Goal: Transaction & Acquisition: Purchase product/service

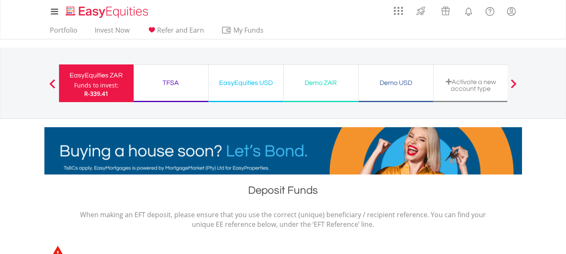
click at [108, 96] on span "R-339.41" at bounding box center [96, 94] width 24 height 8
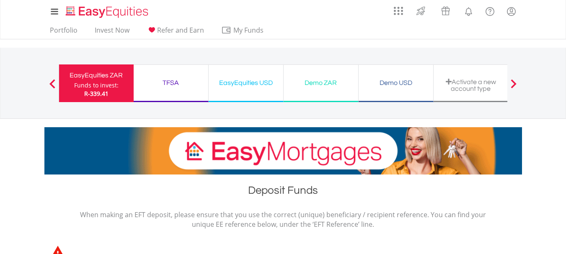
click at [108, 96] on span "R-339.41" at bounding box center [96, 94] width 24 height 8
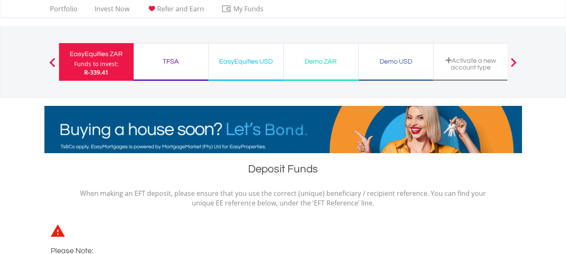
scroll to position [60, 0]
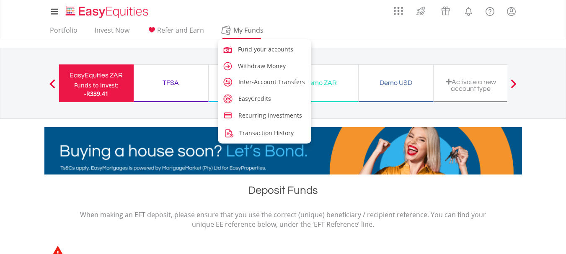
click at [246, 27] on span "My Funds" at bounding box center [248, 30] width 55 height 11
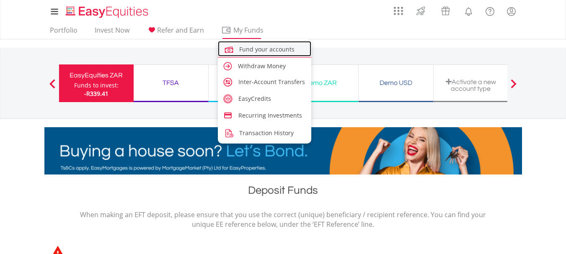
click at [255, 49] on span "Fund your accounts" at bounding box center [266, 49] width 55 height 8
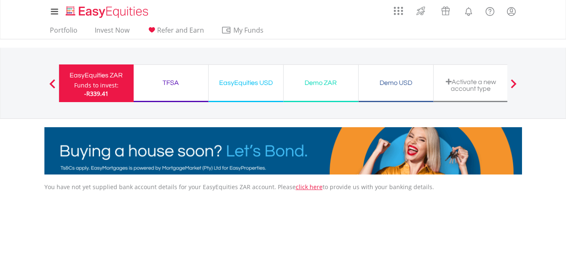
click at [110, 83] on div "Funds to invest:" at bounding box center [96, 85] width 44 height 8
click at [70, 34] on link "Portfolio" at bounding box center [63, 32] width 34 height 13
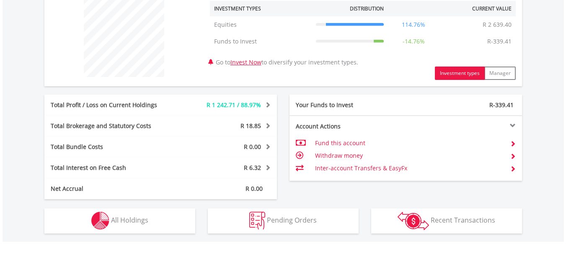
scroll to position [80, 159]
click at [339, 155] on td "Withdraw money" at bounding box center [409, 156] width 188 height 13
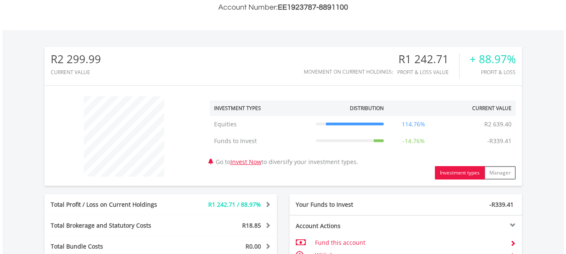
scroll to position [209, 0]
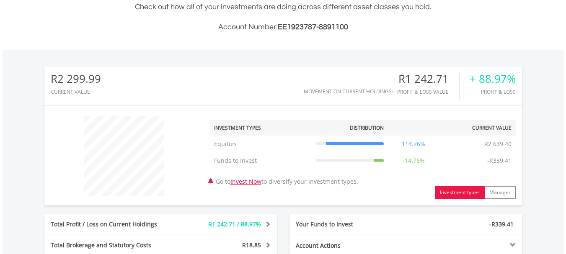
click at [373, 155] on td "Funds to Invest -R339.41" at bounding box center [350, 160] width 77 height 17
click at [372, 159] on icon at bounding box center [350, 160] width 68 height 3
click at [500, 80] on div "+ 88.97%" at bounding box center [493, 79] width 46 height 12
click at [499, 81] on div "+ 88.97%" at bounding box center [493, 79] width 46 height 12
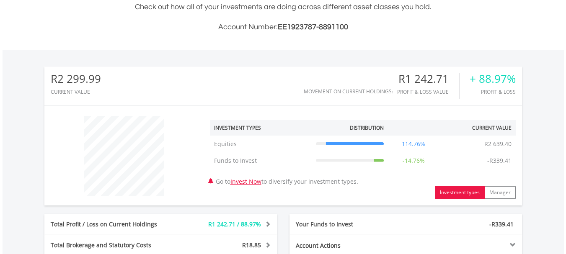
click at [429, 84] on div "R1 242.71" at bounding box center [428, 79] width 62 height 12
click at [372, 90] on div "Movement on Current Holdings:" at bounding box center [348, 91] width 89 height 5
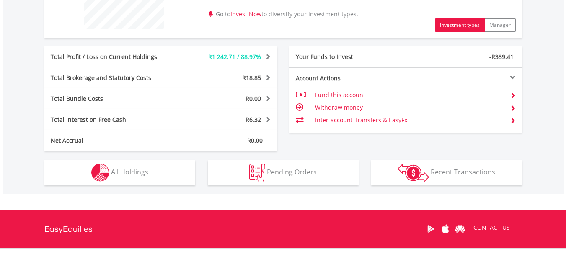
scroll to position [419, 0]
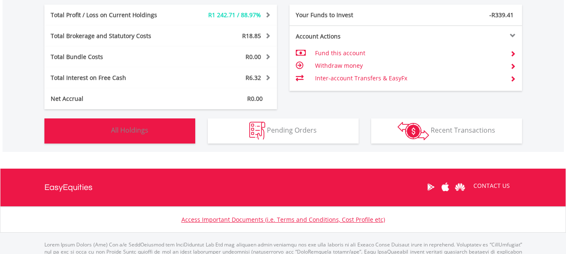
click at [155, 133] on button "Holdings All Holdings" at bounding box center [119, 131] width 151 height 25
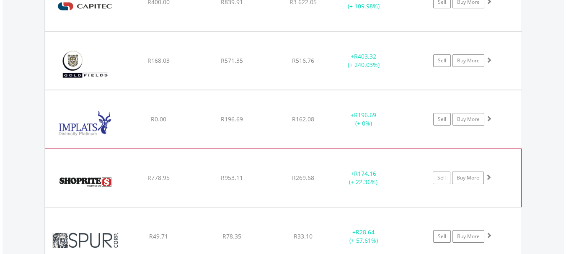
scroll to position [630, 0]
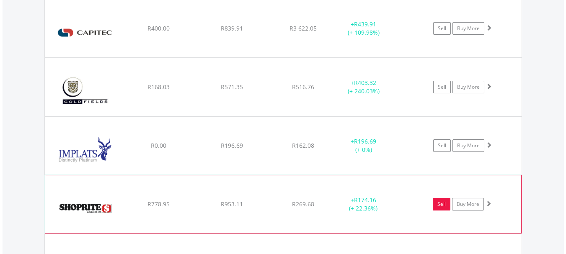
click at [441, 206] on link "Sell" at bounding box center [442, 204] width 18 height 13
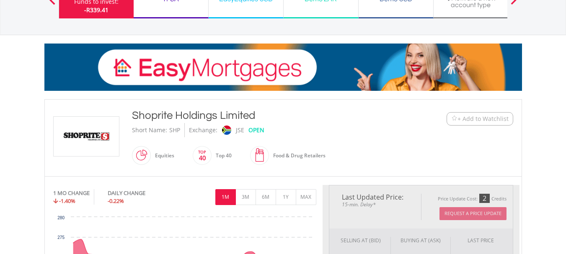
type input "******"
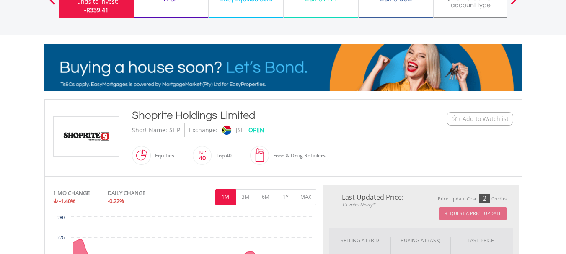
type input "******"
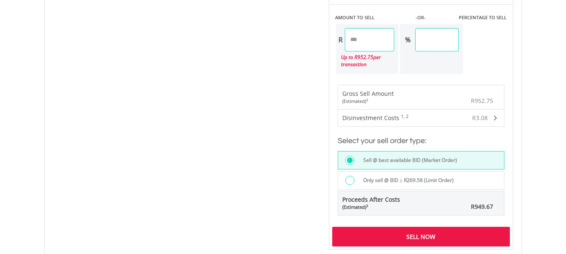
scroll to position [586, 0]
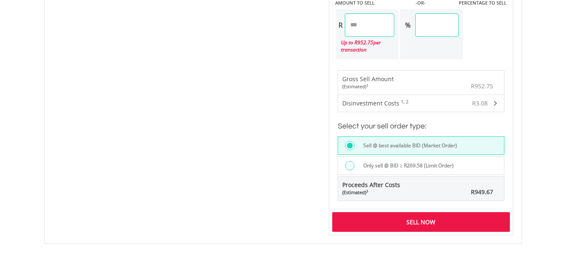
click at [399, 220] on div "Sell Now" at bounding box center [421, 221] width 178 height 19
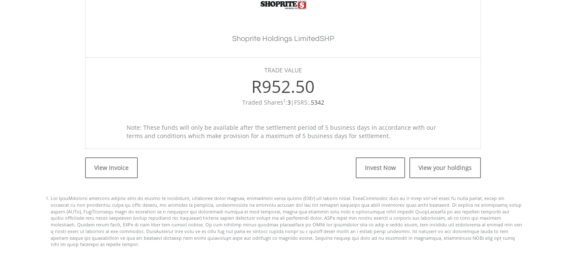
scroll to position [251, 0]
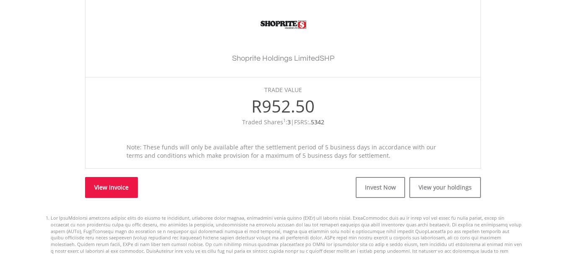
click at [132, 185] on link "View Invoice" at bounding box center [111, 187] width 53 height 21
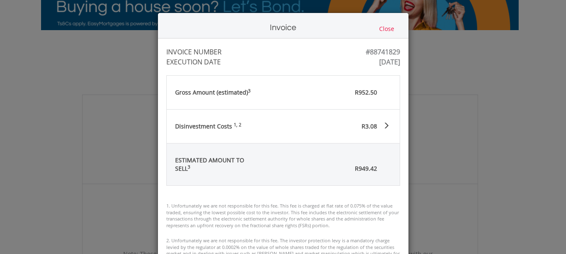
scroll to position [126, 0]
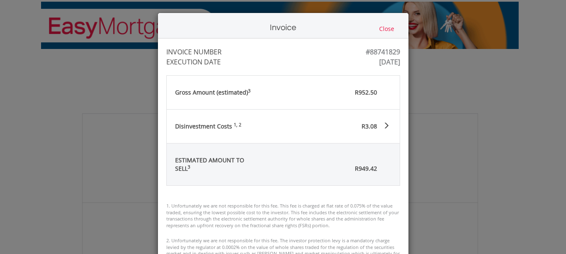
click at [385, 27] on button "Close" at bounding box center [387, 28] width 20 height 9
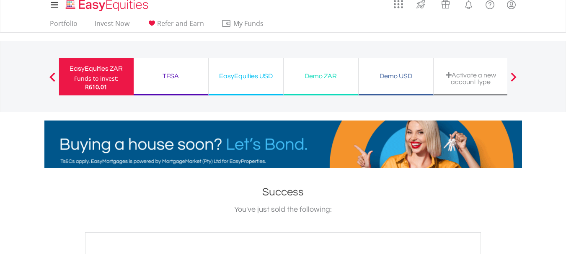
scroll to position [0, 0]
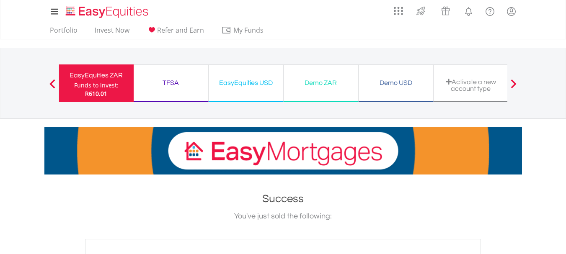
click at [111, 87] on div "Funds to invest:" at bounding box center [96, 85] width 44 height 8
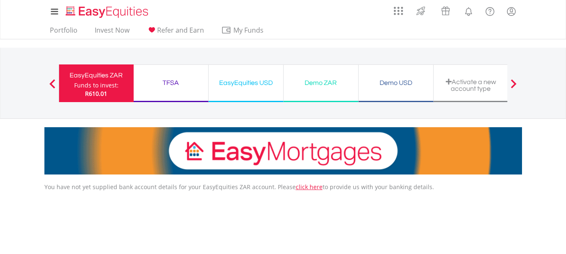
click at [98, 99] on div "EasyEquities ZAR Funds to invest: R610.01" at bounding box center [96, 84] width 75 height 38
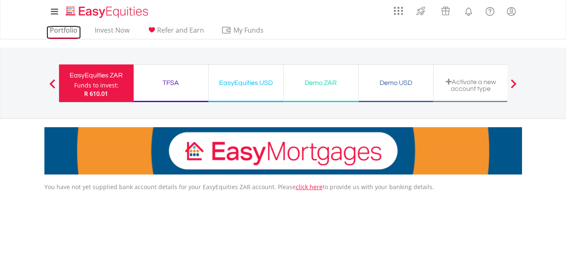
click at [68, 31] on link "Portfolio" at bounding box center [63, 32] width 34 height 13
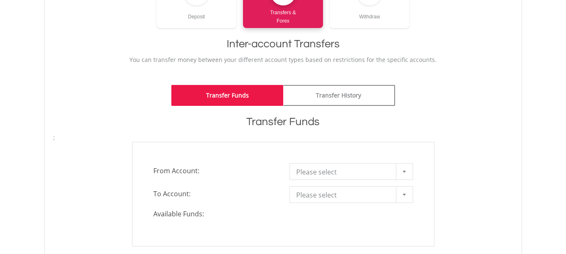
scroll to position [168, 0]
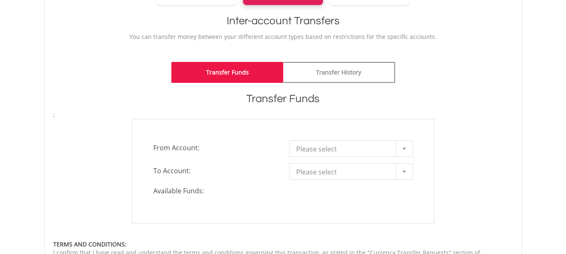
click at [393, 149] on span "Please select" at bounding box center [345, 149] width 98 height 17
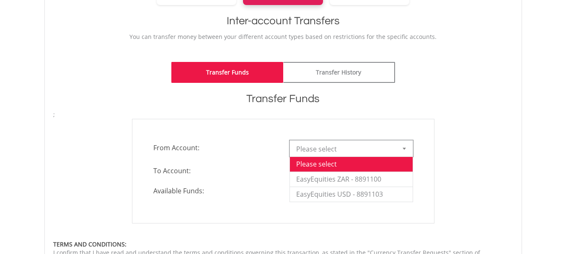
click at [395, 149] on link "Please select" at bounding box center [351, 148] width 124 height 17
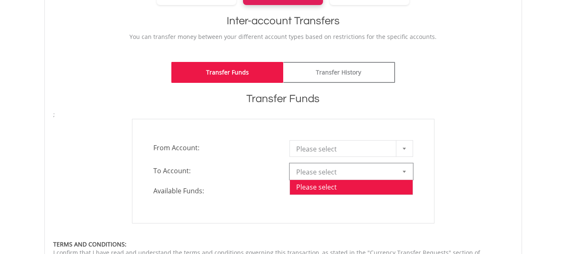
click at [401, 173] on div at bounding box center [404, 172] width 17 height 16
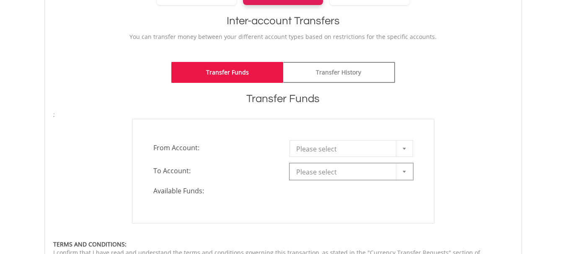
click at [405, 145] on div at bounding box center [404, 149] width 17 height 16
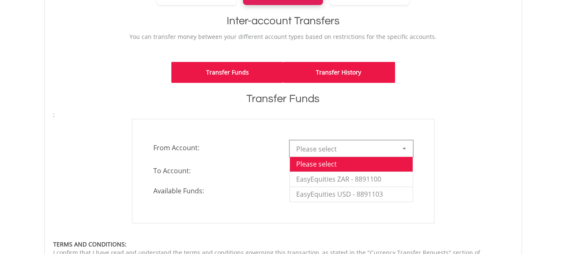
click at [341, 72] on link "Transfer History" at bounding box center [339, 72] width 112 height 21
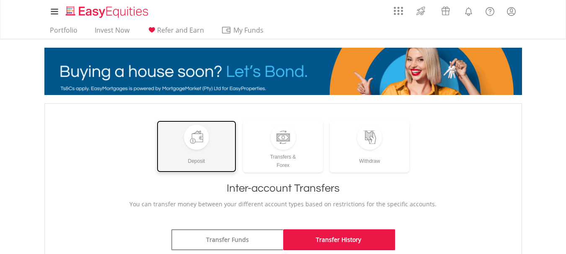
click at [204, 171] on link "Deposit" at bounding box center [197, 147] width 80 height 52
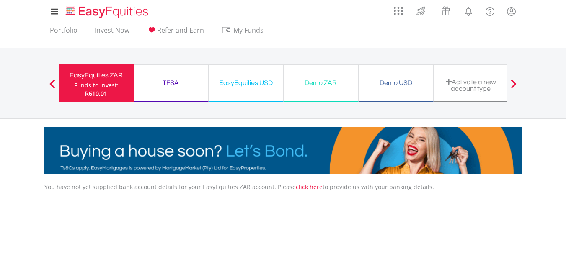
click at [93, 85] on div "Funds to invest:" at bounding box center [96, 85] width 44 height 8
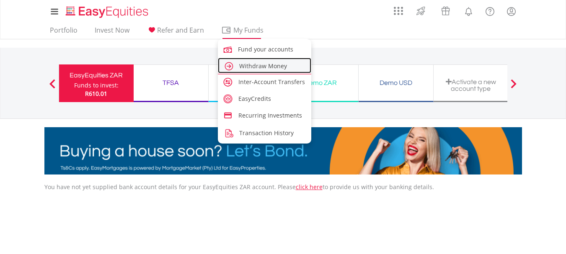
click at [280, 72] on link "Withdraw Money" at bounding box center [265, 65] width 94 height 15
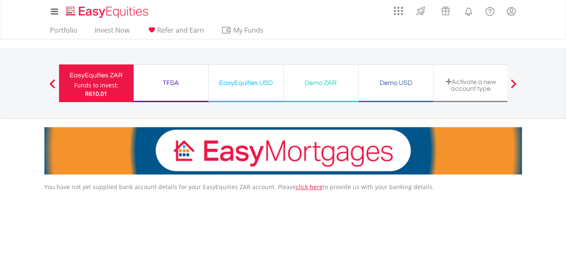
click at [110, 74] on div "EasyEquities ZAR" at bounding box center [96, 76] width 65 height 12
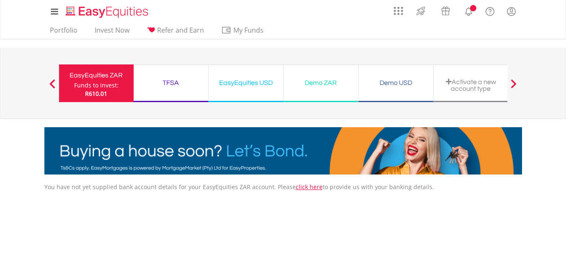
click at [107, 98] on div "EasyEquities ZAR Funds to invest: R610.01" at bounding box center [96, 84] width 75 height 38
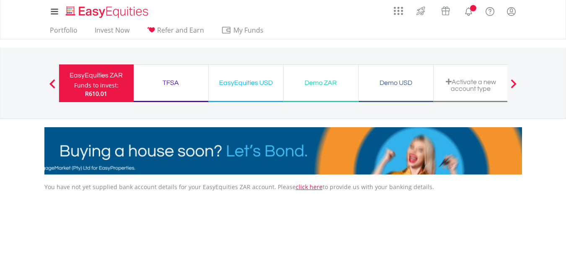
click at [107, 98] on div "EasyEquities ZAR Funds to invest: R610.01" at bounding box center [96, 84] width 75 height 38
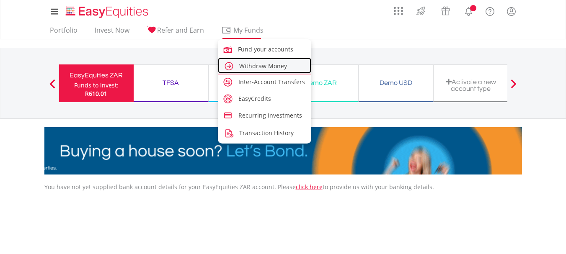
click at [246, 73] on link "Withdraw Money" at bounding box center [265, 65] width 94 height 15
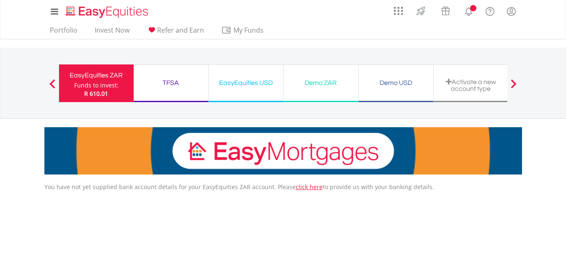
click at [87, 77] on div "EasyEquities ZAR" at bounding box center [96, 76] width 65 height 12
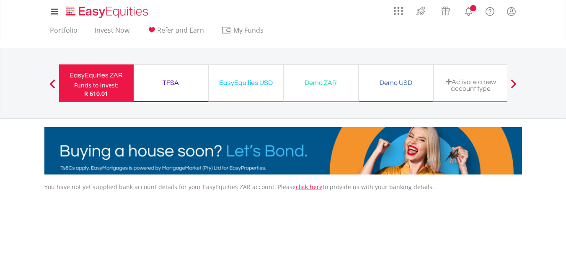
click at [87, 77] on div "EasyEquities ZAR" at bounding box center [96, 76] width 65 height 12
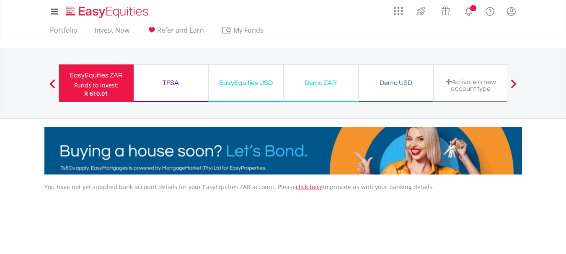
click at [87, 77] on div "EasyEquities ZAR" at bounding box center [96, 76] width 65 height 12
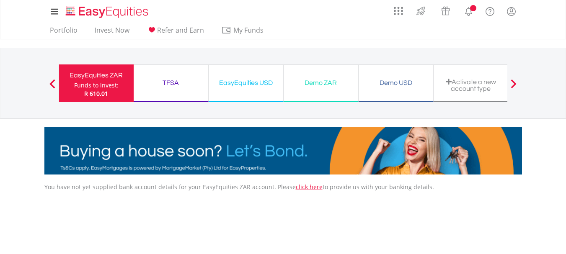
click at [87, 77] on div "EasyEquities ZAR" at bounding box center [96, 76] width 65 height 12
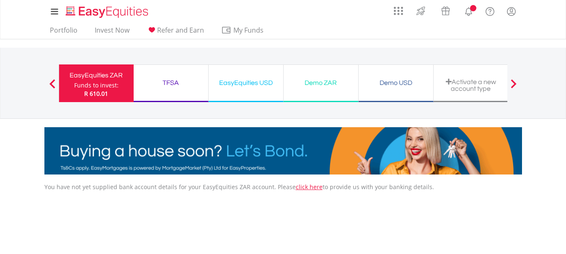
click at [87, 77] on div "EasyEquities ZAR" at bounding box center [96, 76] width 65 height 12
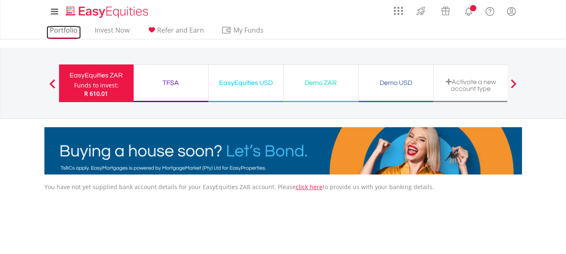
click at [66, 29] on link "Portfolio" at bounding box center [63, 32] width 34 height 13
click at [69, 29] on link "Portfolio" at bounding box center [63, 32] width 34 height 13
click at [301, 189] on link "click here" at bounding box center [309, 187] width 27 height 8
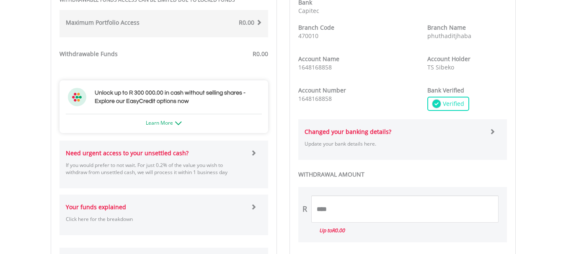
scroll to position [419, 0]
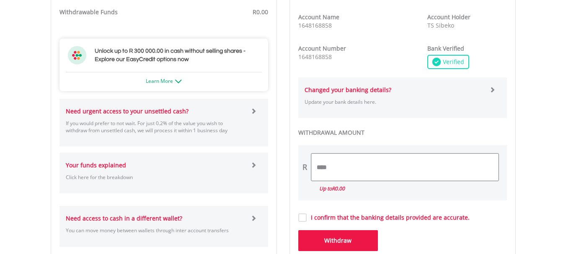
click at [377, 169] on input "****" at bounding box center [404, 167] width 187 height 27
type input "*"
type input "***"
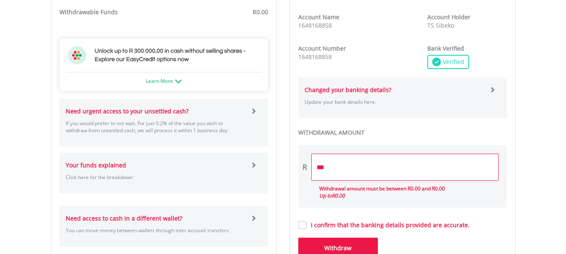
click at [303, 217] on form "**********" at bounding box center [402, 65] width 209 height 385
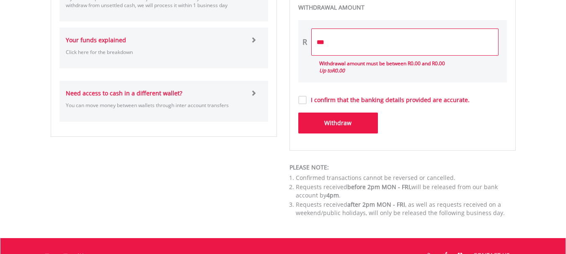
scroll to position [545, 0]
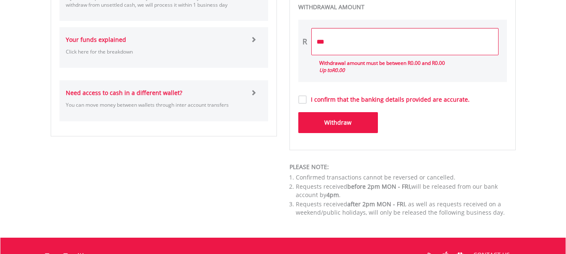
click at [350, 120] on button "Withdraw" at bounding box center [338, 122] width 80 height 21
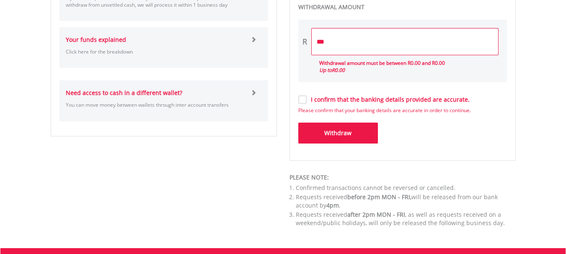
click at [305, 108] on span "Please confirm that your banking details are accurate in order to continue." at bounding box center [384, 110] width 173 height 7
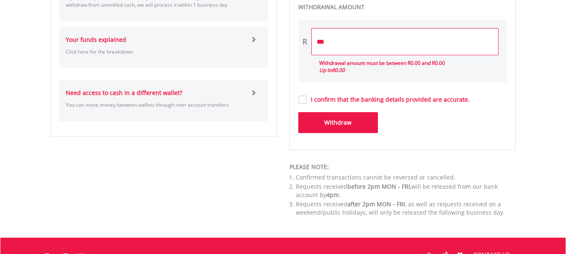
click at [331, 125] on button "Withdraw" at bounding box center [338, 122] width 80 height 21
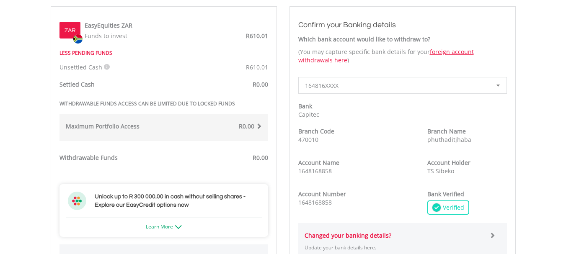
scroll to position [293, 0]
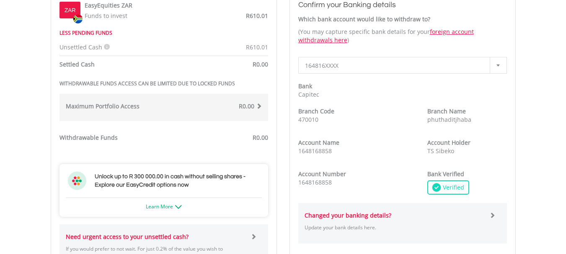
click at [260, 106] on span at bounding box center [259, 106] width 6 height 6
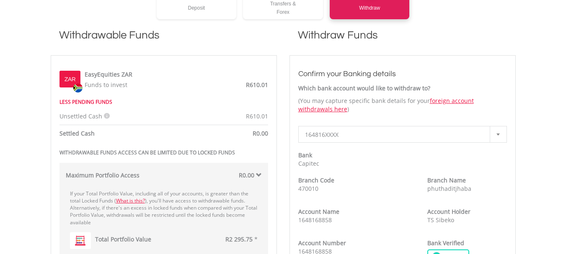
scroll to position [209, 0]
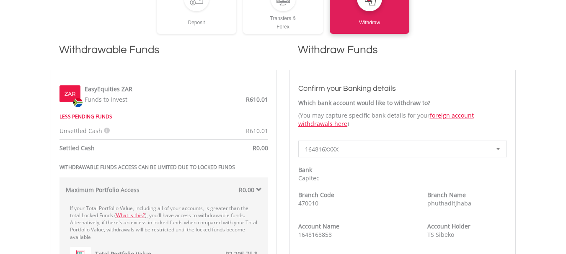
click at [254, 192] on div "R0.00" at bounding box center [216, 191] width 104 height 10
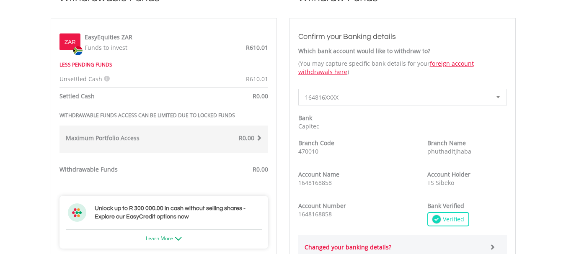
scroll to position [293, 0]
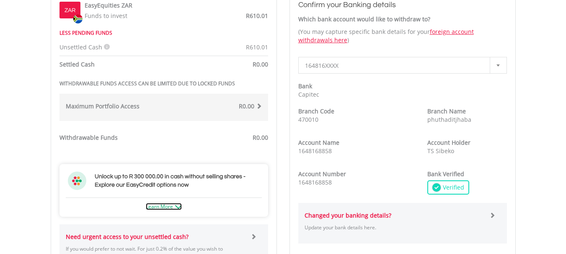
click at [180, 204] on link "Learn More" at bounding box center [164, 206] width 36 height 7
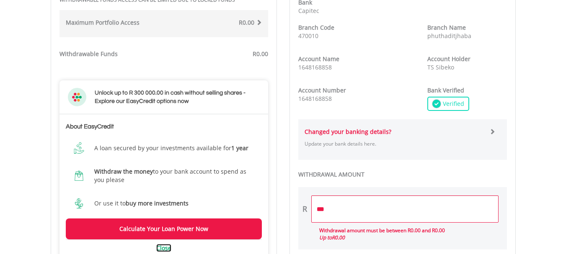
scroll to position [419, 0]
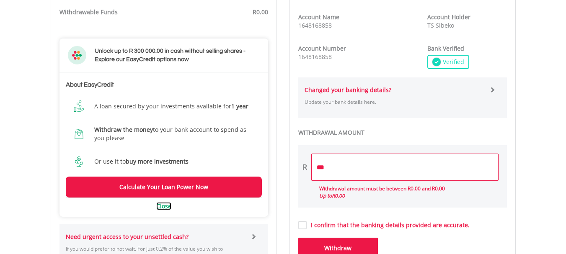
click at [162, 208] on link "Close" at bounding box center [163, 206] width 15 height 8
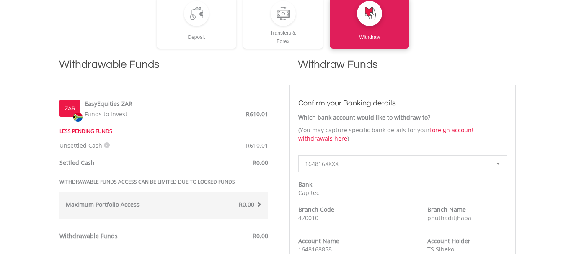
scroll to position [209, 0]
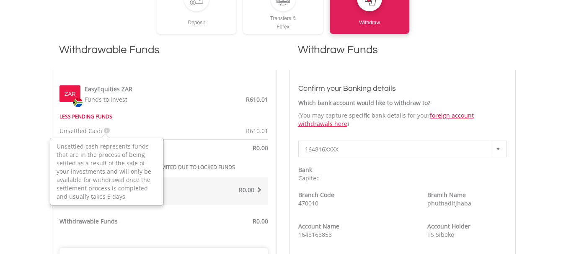
click at [106, 132] on icon at bounding box center [107, 131] width 6 height 6
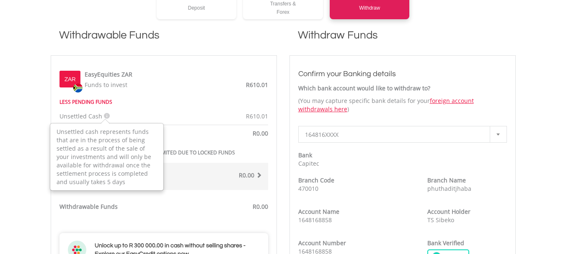
click at [177, 127] on div "ZAR EasyEquities ZAR Funds to invest R610.01 LESS PENDING FUNDS Unsettled Cash …" at bounding box center [163, 256] width 209 height 384
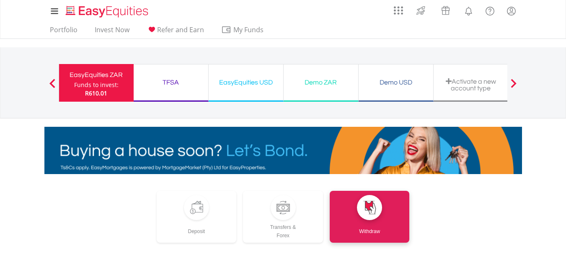
scroll to position [0, 0]
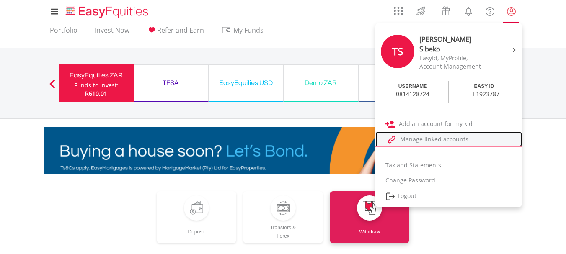
click at [458, 143] on link "Manage linked accounts" at bounding box center [448, 139] width 147 height 15
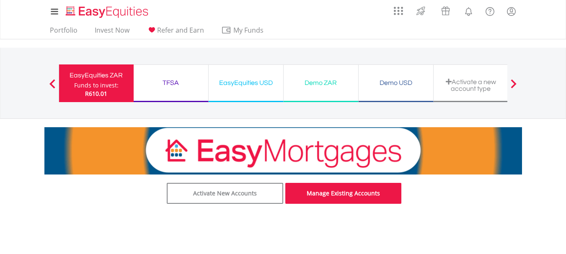
click at [330, 195] on link "Manage Existing Accounts" at bounding box center [343, 193] width 116 height 21
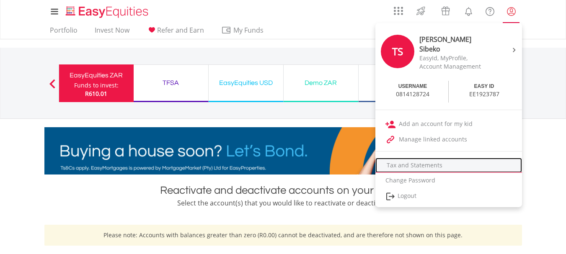
click at [433, 165] on link "Tax and Statements" at bounding box center [448, 165] width 147 height 15
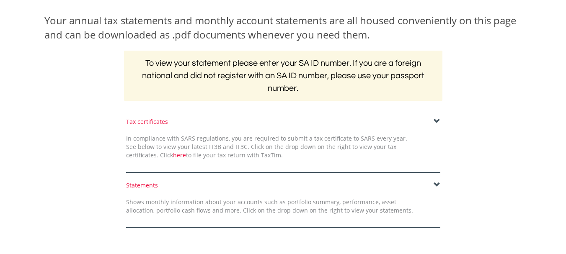
scroll to position [168, 0]
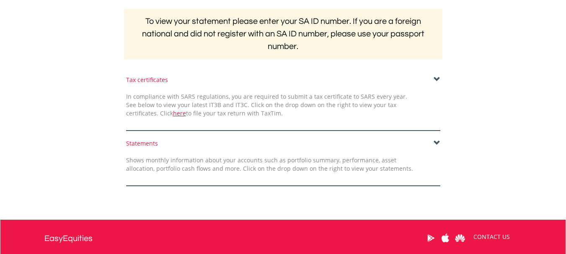
click at [435, 144] on span at bounding box center [437, 143] width 7 height 7
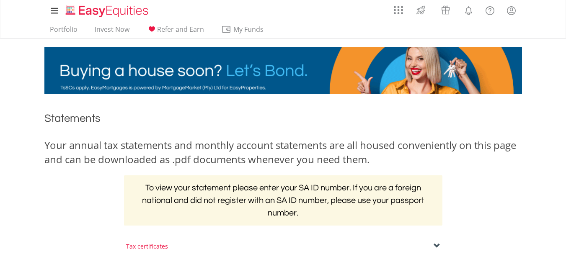
scroll to position [0, 0]
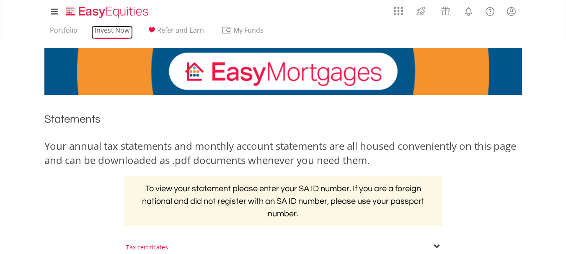
click at [101, 38] on link "Invest Now" at bounding box center [111, 32] width 41 height 13
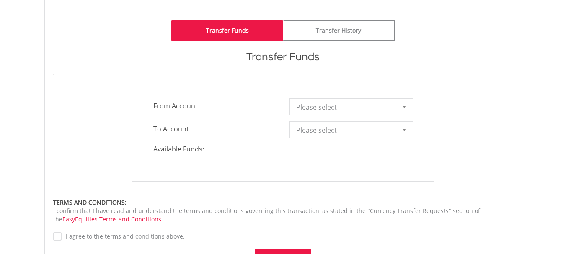
scroll to position [168, 0]
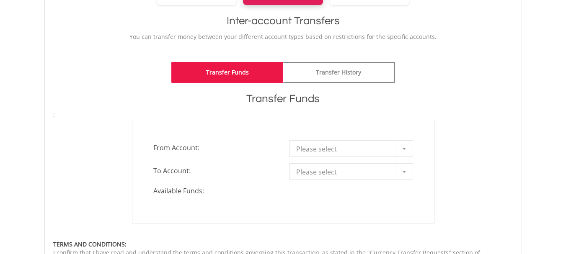
click at [361, 148] on span "Please select" at bounding box center [345, 149] width 98 height 17
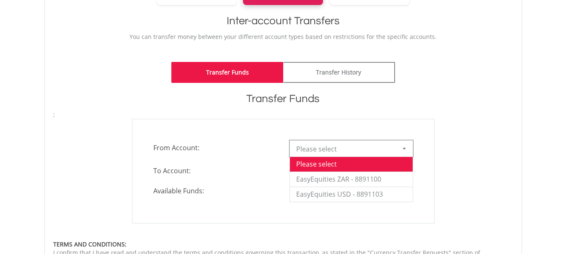
click at [361, 148] on span "Please select" at bounding box center [345, 149] width 98 height 17
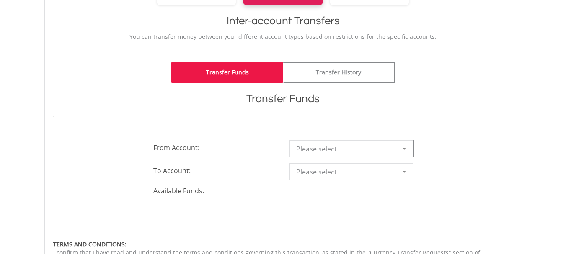
click at [361, 168] on span "Please select" at bounding box center [345, 172] width 98 height 17
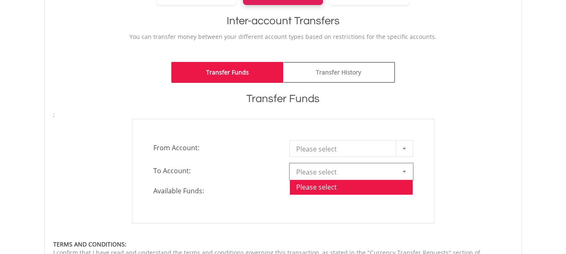
click at [361, 168] on span "Please select" at bounding box center [345, 172] width 98 height 17
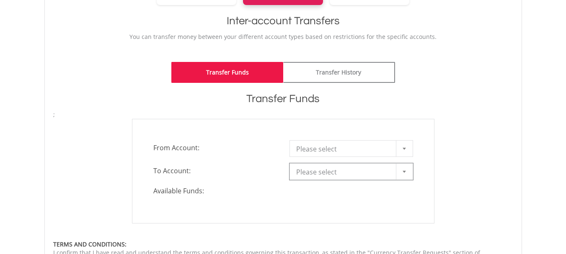
click at [366, 143] on span "Please select" at bounding box center [345, 149] width 98 height 17
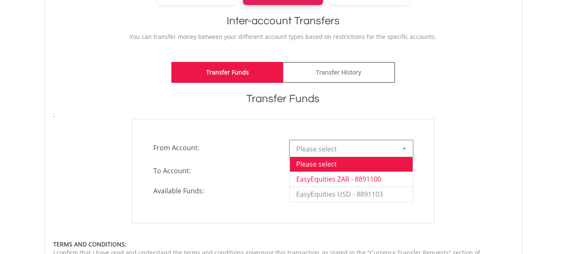
click at [360, 176] on li "EasyEquities ZAR - 8891100" at bounding box center [351, 179] width 123 height 15
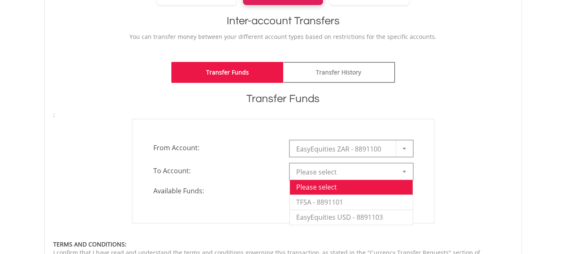
click at [362, 168] on span "Please select" at bounding box center [345, 172] width 98 height 17
click at [343, 172] on span "Please select" at bounding box center [345, 172] width 98 height 17
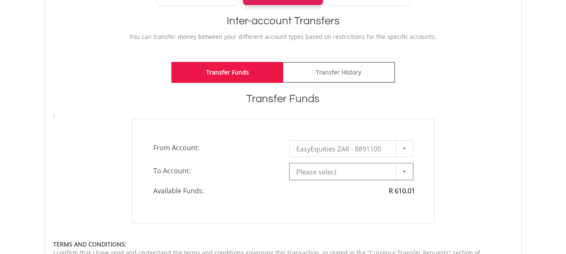
click at [343, 172] on span "Please select" at bounding box center [345, 172] width 98 height 17
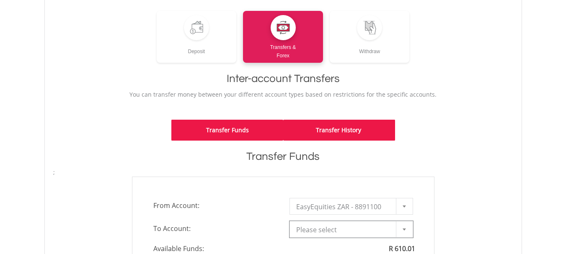
scroll to position [126, 0]
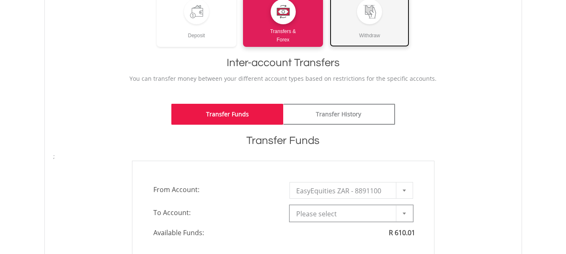
click at [366, 35] on div "Withdraw" at bounding box center [370, 31] width 80 height 15
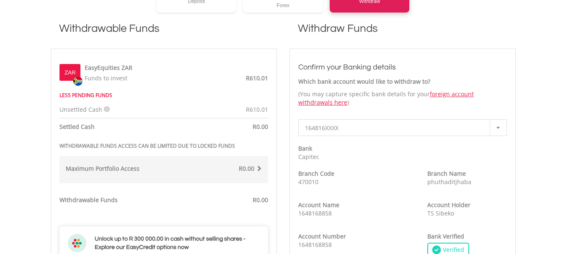
scroll to position [251, 0]
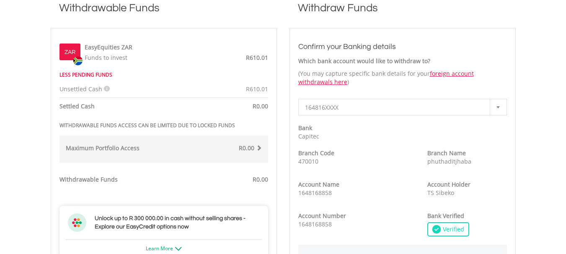
click at [256, 152] on div "R0.00" at bounding box center [216, 149] width 104 height 10
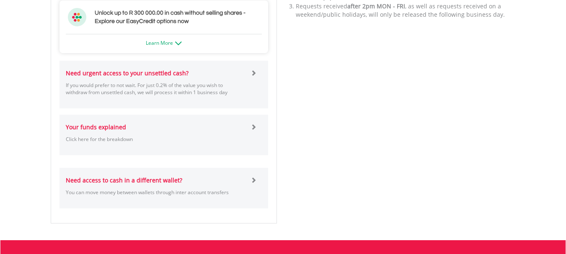
scroll to position [754, 0]
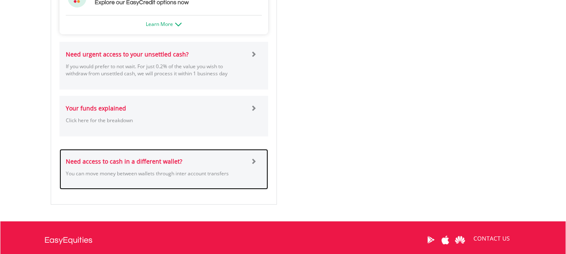
click at [199, 165] on div "Need access to cash in a different wallet? You can move money between wallets t…" at bounding box center [154, 169] width 191 height 24
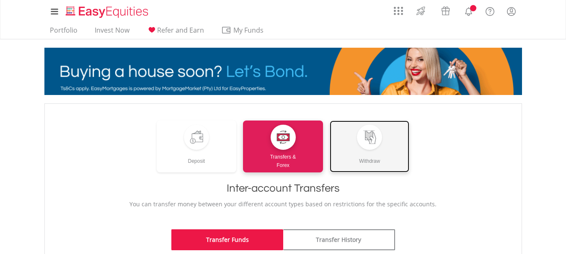
click at [344, 147] on link "Withdraw" at bounding box center [370, 147] width 80 height 52
click at [356, 137] on link "Withdraw" at bounding box center [370, 147] width 80 height 52
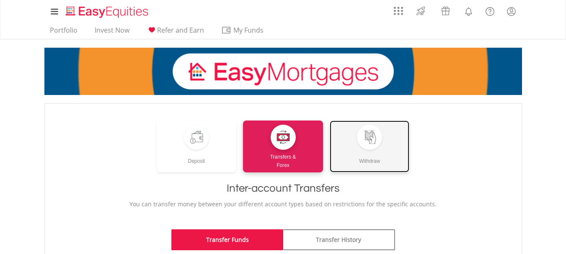
click at [367, 157] on div "Withdraw" at bounding box center [370, 157] width 80 height 15
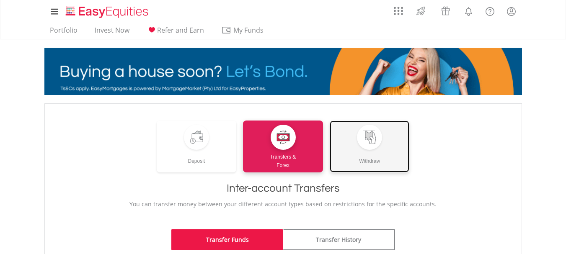
click at [367, 157] on div "Withdraw" at bounding box center [370, 157] width 80 height 15
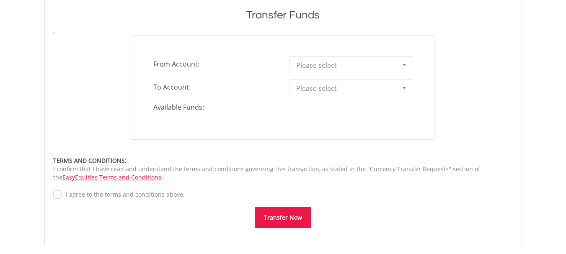
scroll to position [251, 0]
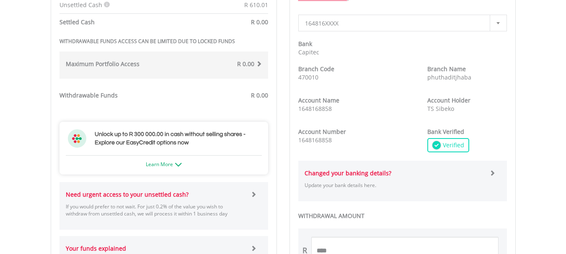
scroll to position [335, 0]
click at [452, 148] on span "Verified" at bounding box center [452, 146] width 23 height 8
click at [494, 175] on span at bounding box center [492, 173] width 6 height 6
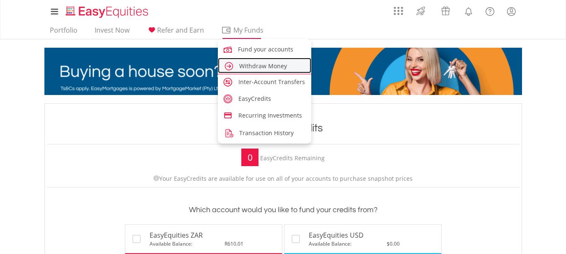
click at [261, 63] on span "Withdraw Money" at bounding box center [263, 66] width 48 height 8
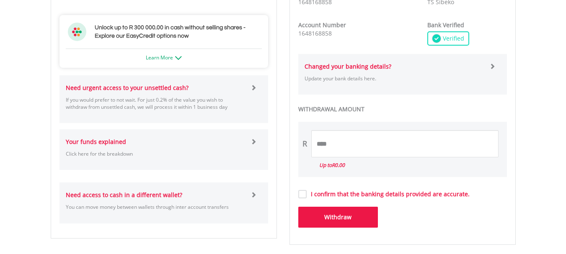
scroll to position [461, 0]
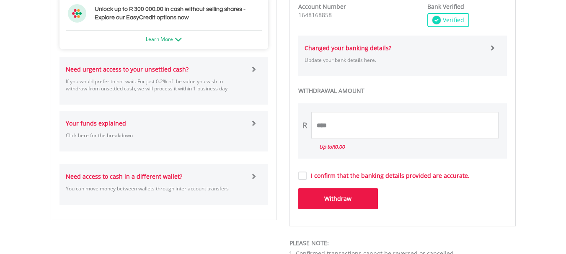
click at [345, 150] on span "R0.00" at bounding box center [338, 146] width 13 height 7
click at [359, 153] on div "R **** Up to R0.00" at bounding box center [402, 130] width 209 height 55
click at [338, 144] on span "R0.00" at bounding box center [338, 146] width 13 height 7
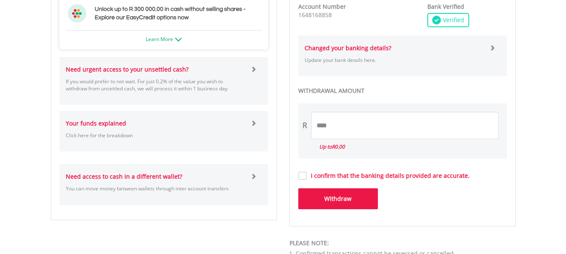
click at [337, 146] on span "R0.00" at bounding box center [338, 146] width 13 height 7
click at [395, 178] on label "I confirm that the banking details provided are accurate." at bounding box center [388, 176] width 163 height 8
click at [329, 194] on button "Withdraw" at bounding box center [338, 198] width 80 height 21
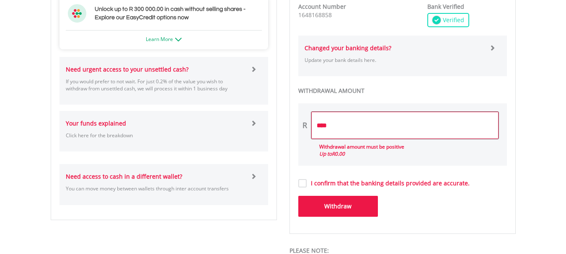
click at [357, 129] on input "****" at bounding box center [404, 125] width 187 height 27
type input "*"
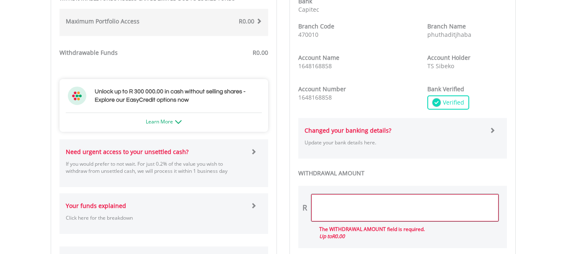
scroll to position [377, 0]
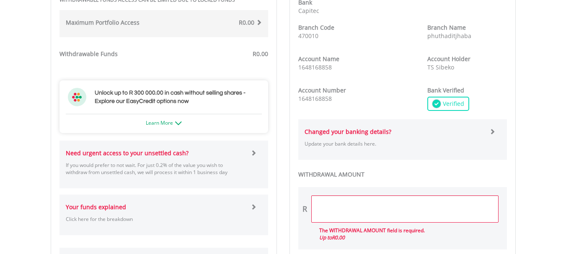
click at [365, 129] on strong "Changed your banking details?" at bounding box center [348, 132] width 87 height 8
